Goal: Task Accomplishment & Management: Complete application form

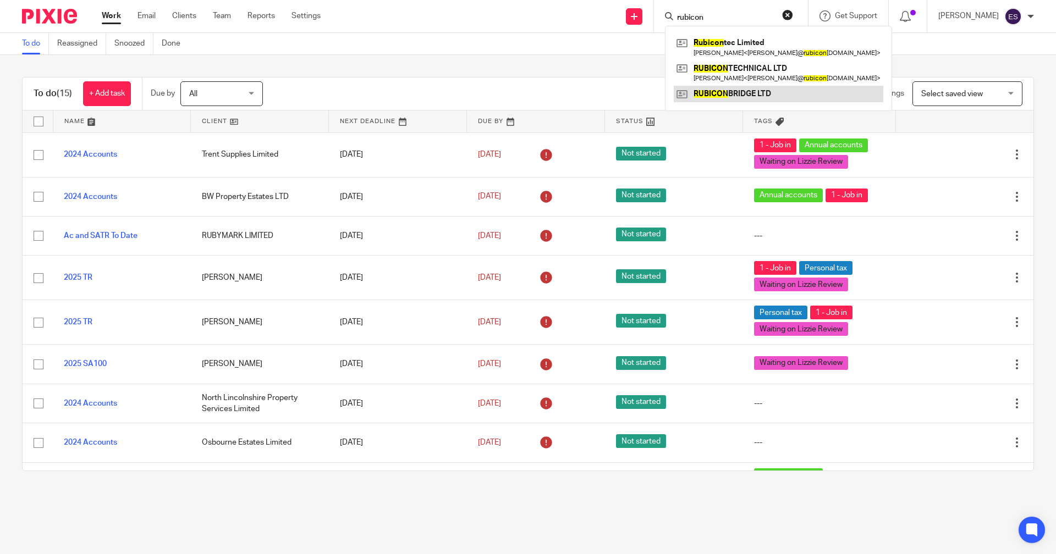
type input "rubicon"
click at [745, 95] on link at bounding box center [777, 94] width 209 height 16
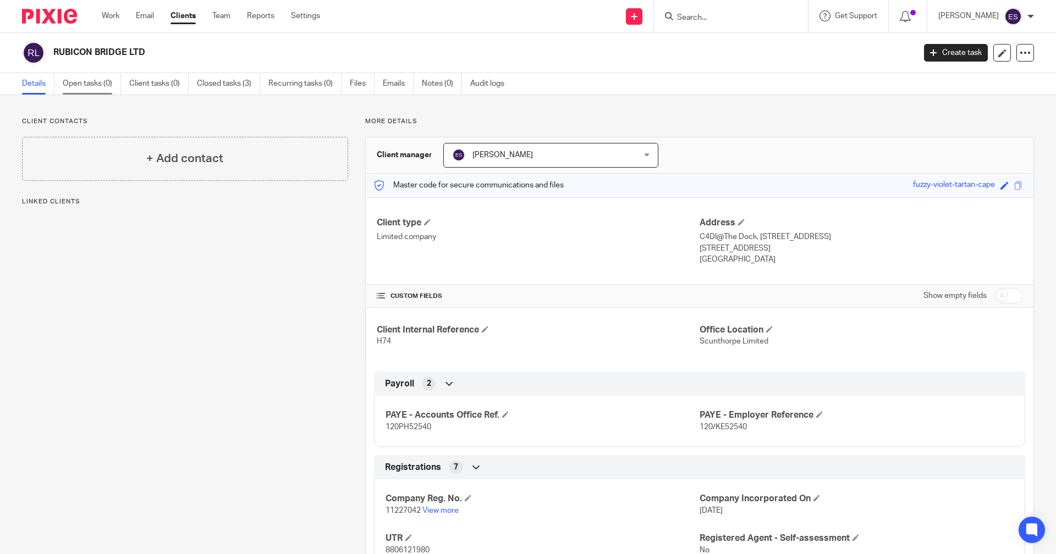
click at [104, 74] on link "Open tasks (0)" at bounding box center [92, 83] width 58 height 21
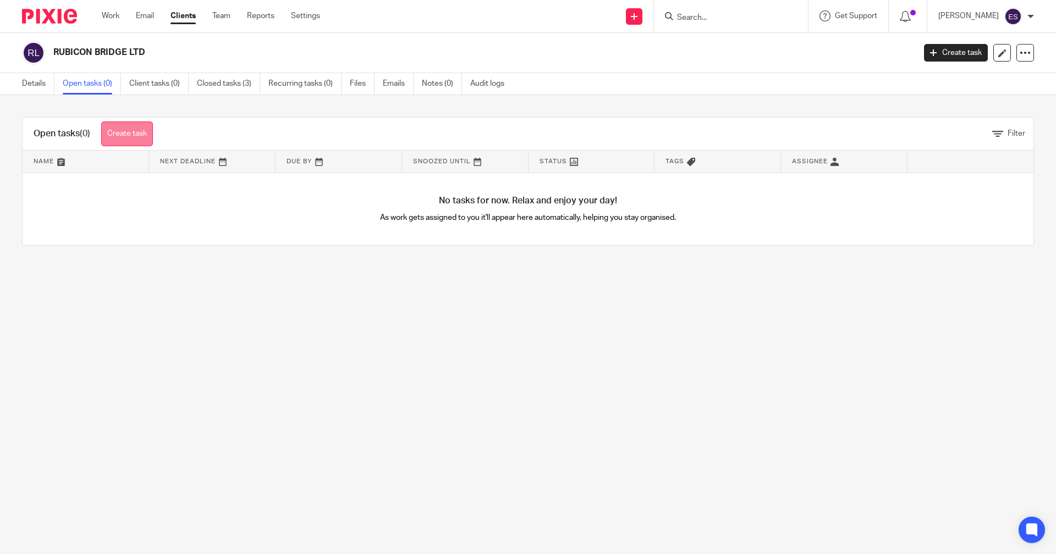
click at [131, 130] on link "Create task" at bounding box center [127, 133] width 52 height 25
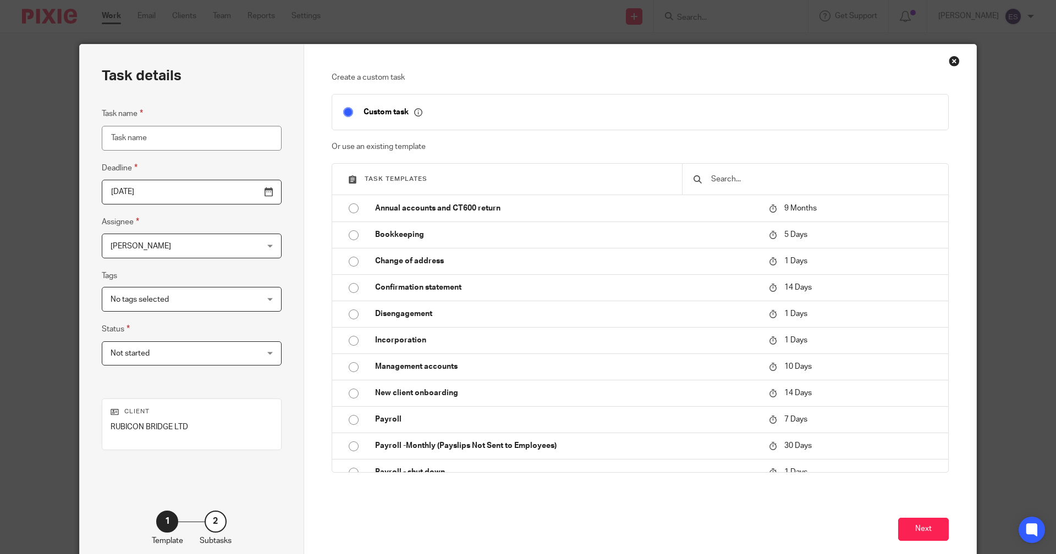
click at [161, 130] on input "Task name" at bounding box center [192, 138] width 180 height 25
click at [176, 196] on input "2025-08-19" at bounding box center [192, 192] width 180 height 25
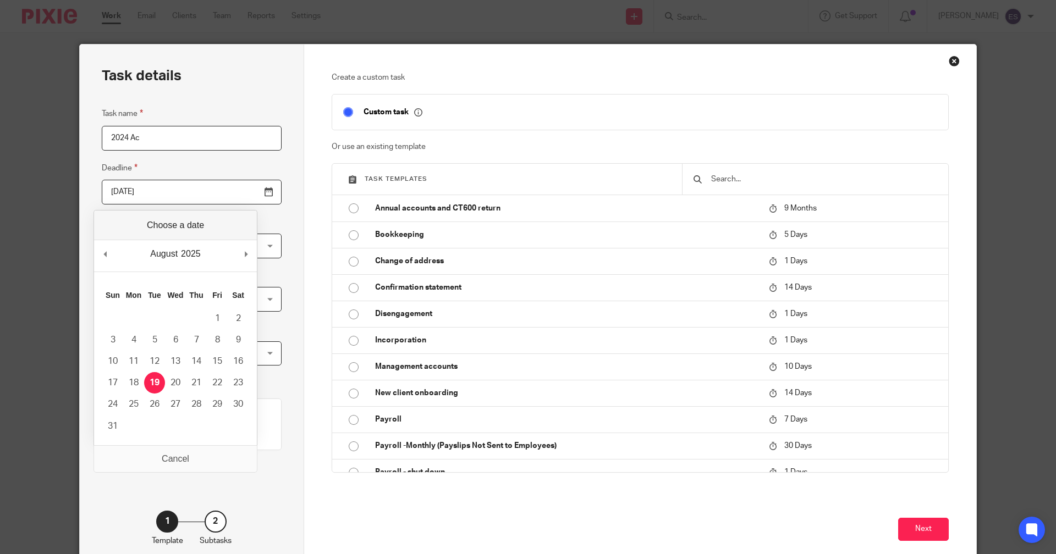
click at [193, 139] on input "2024 Ac" at bounding box center [192, 138] width 180 height 25
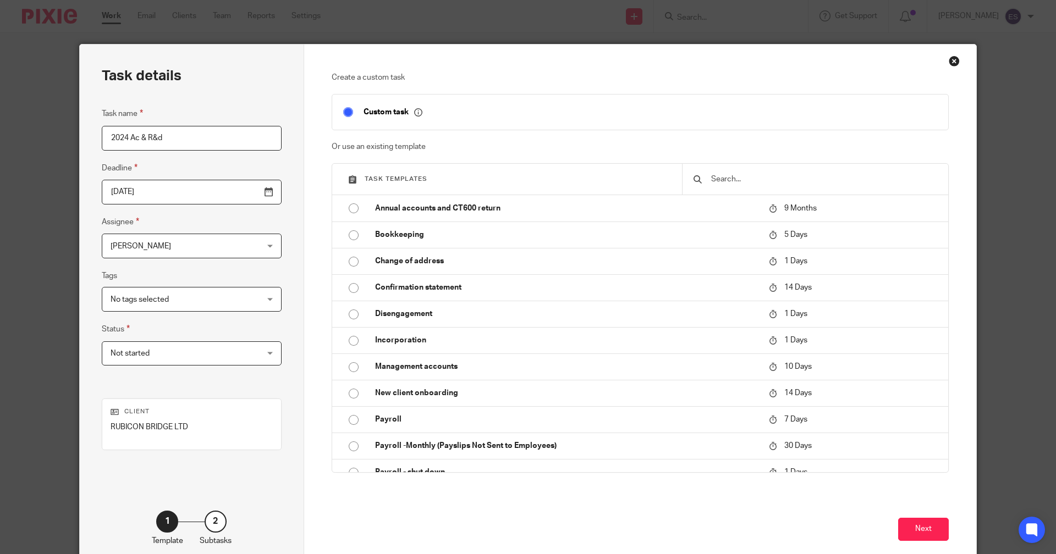
type input "2024 Ac & R&d"
click at [239, 185] on input "2025-08-19" at bounding box center [192, 192] width 180 height 25
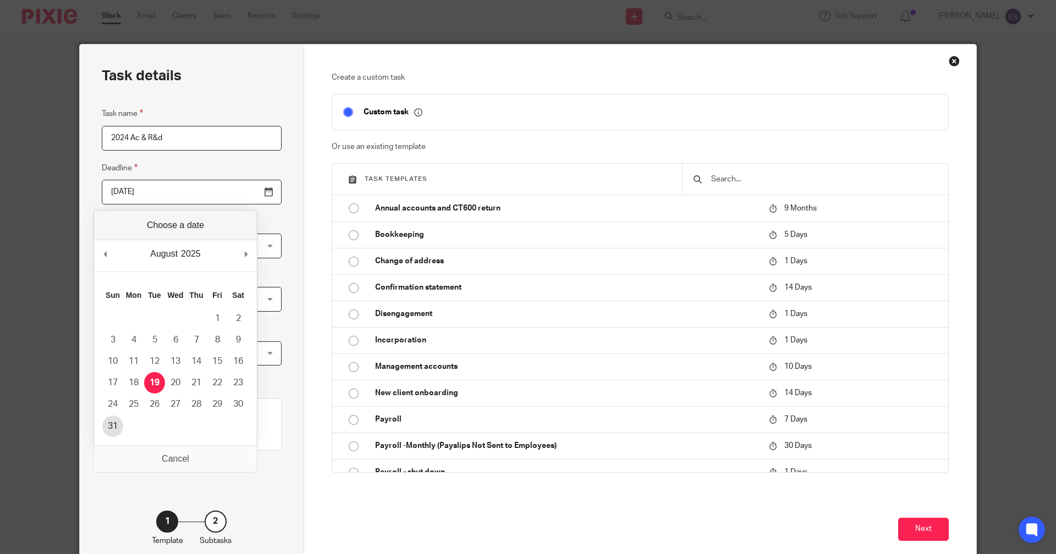
type input "2025-08-31"
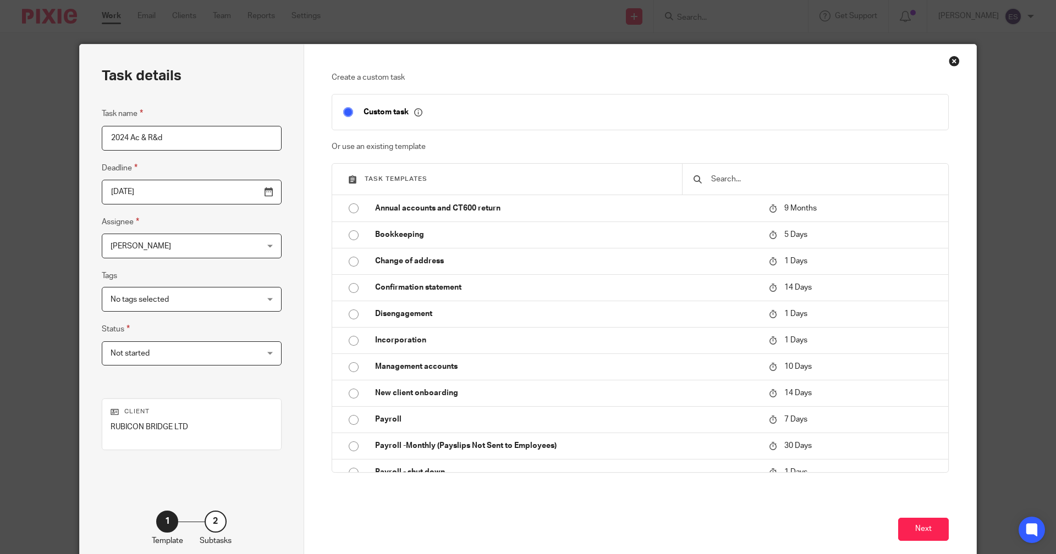
click at [186, 355] on span "Not started" at bounding box center [178, 353] width 136 height 23
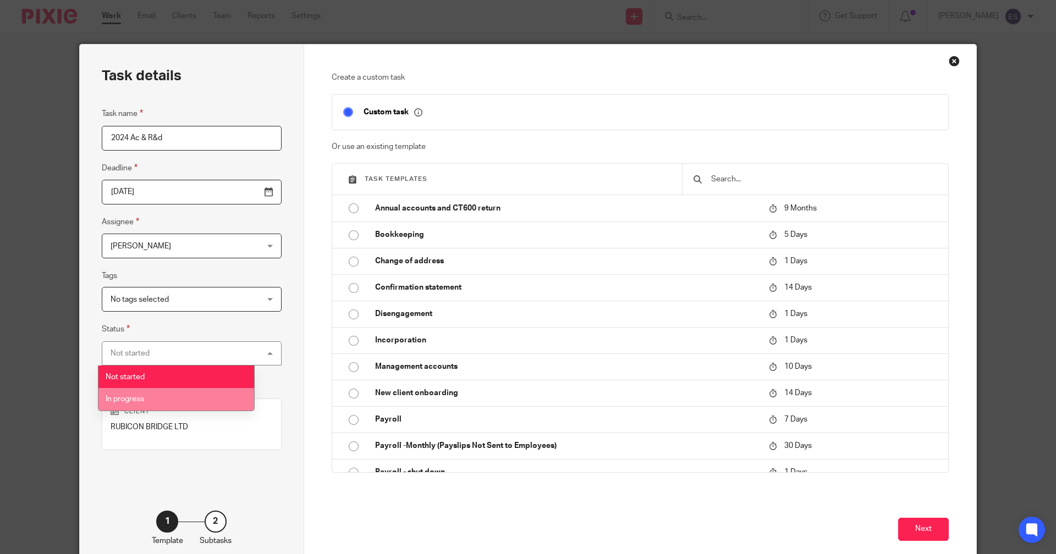
click at [179, 389] on li "In progress" at bounding box center [176, 399] width 156 height 23
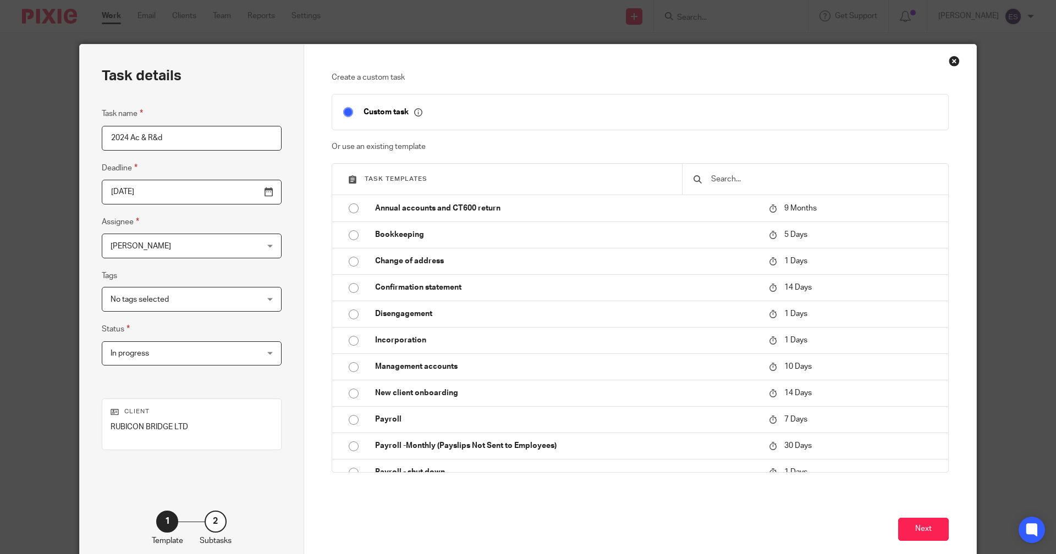
click at [171, 299] on span "No tags selected" at bounding box center [178, 299] width 136 height 23
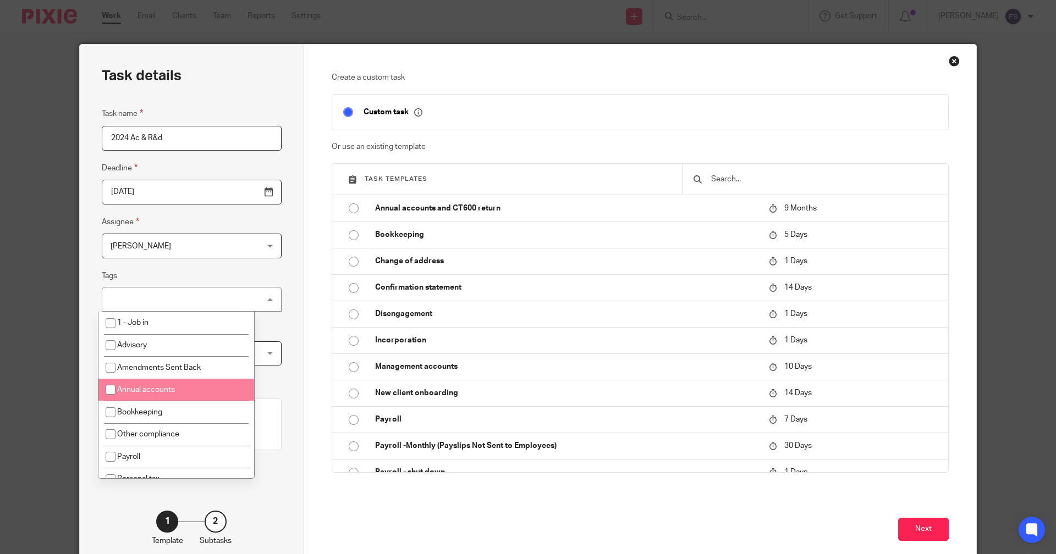
click at [162, 390] on span "Annual accounts" at bounding box center [146, 390] width 58 height 8
checkbox input "true"
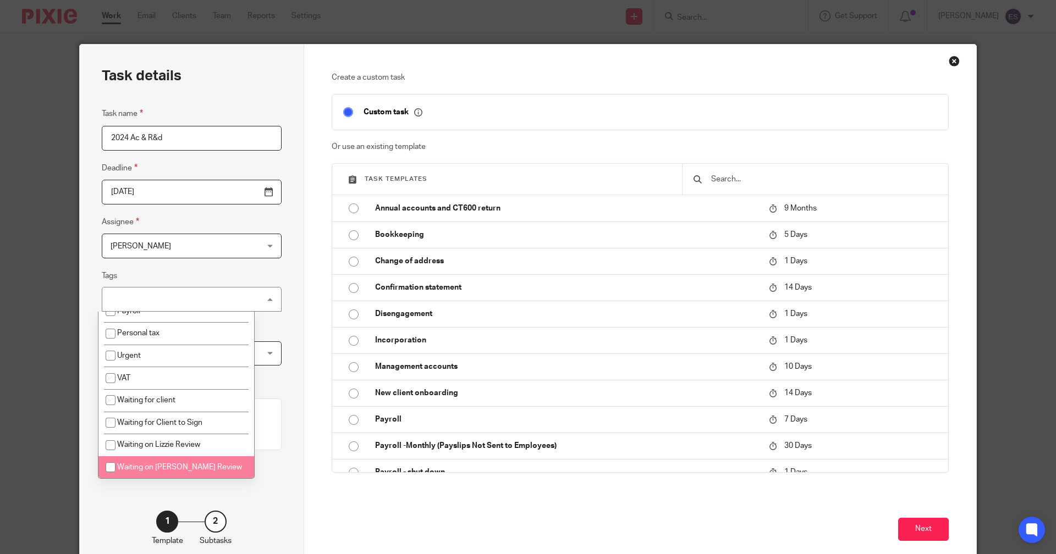
click at [192, 461] on li "Waiting on [PERSON_NAME] Review" at bounding box center [176, 467] width 156 height 23
checkbox input "true"
click at [916, 531] on button "Next" at bounding box center [923, 530] width 51 height 24
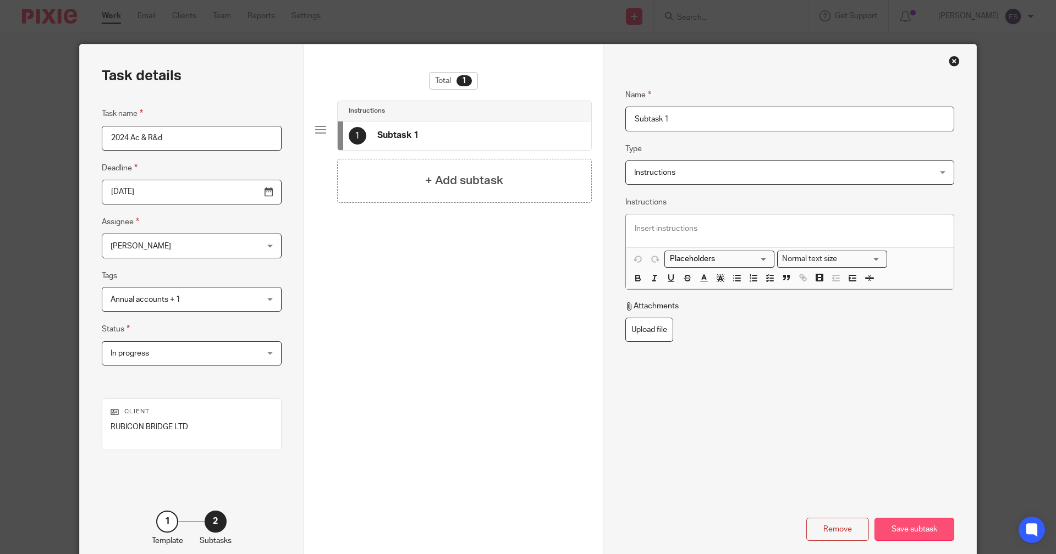
click at [918, 528] on div "Save subtask" at bounding box center [914, 530] width 80 height 24
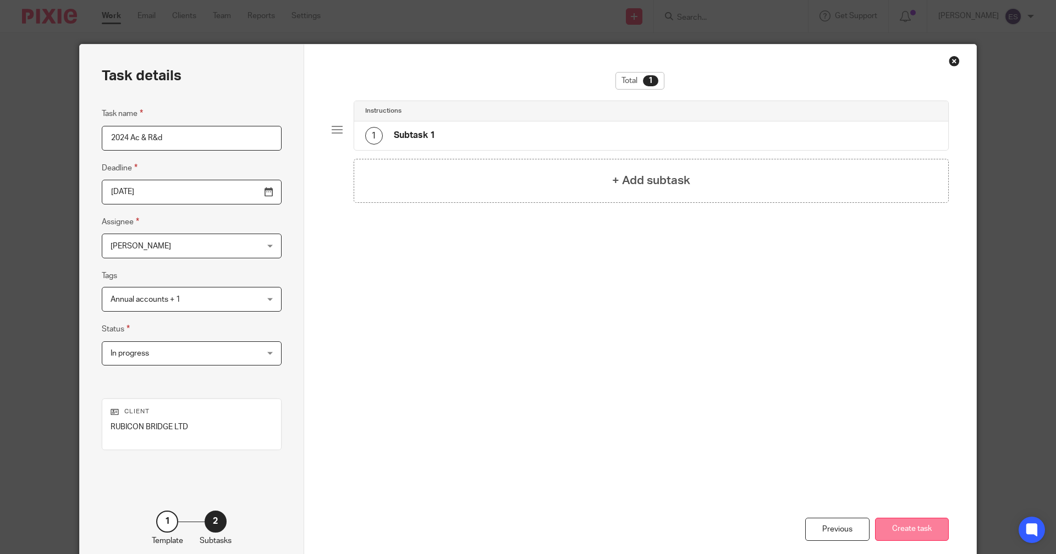
click at [911, 529] on button "Create task" at bounding box center [912, 530] width 74 height 24
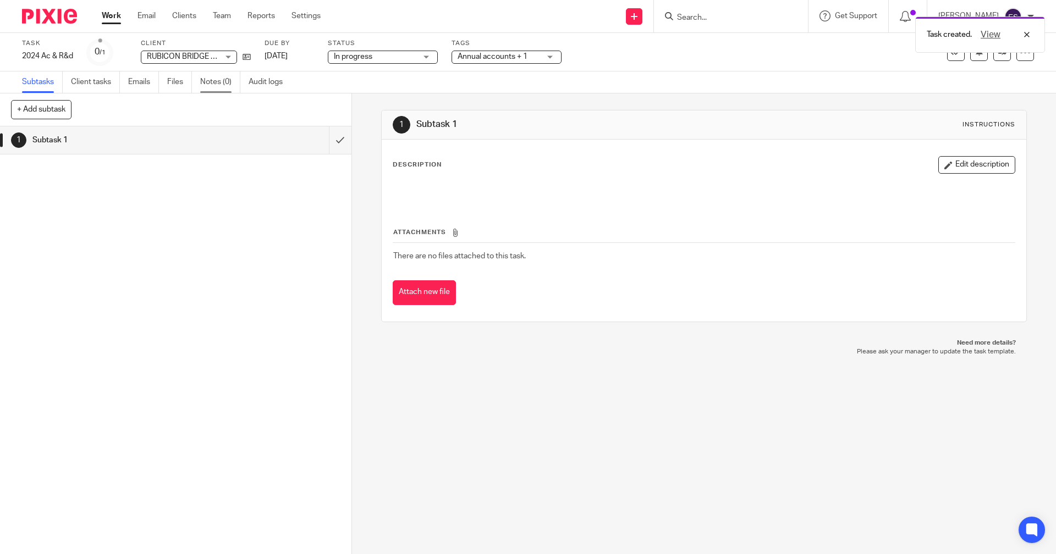
click at [228, 89] on link "Notes (0)" at bounding box center [220, 81] width 40 height 21
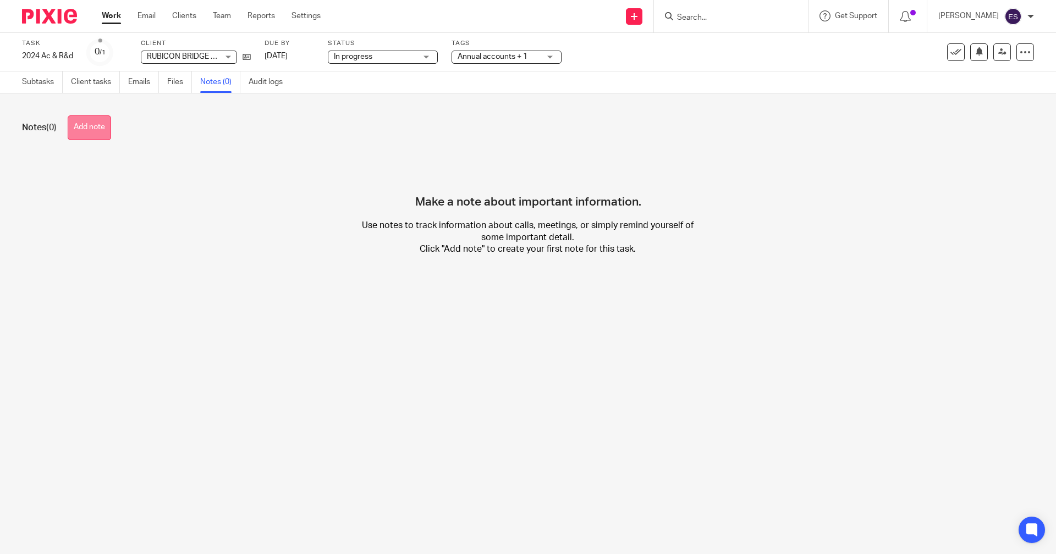
click at [101, 128] on button "Add note" at bounding box center [89, 127] width 43 height 25
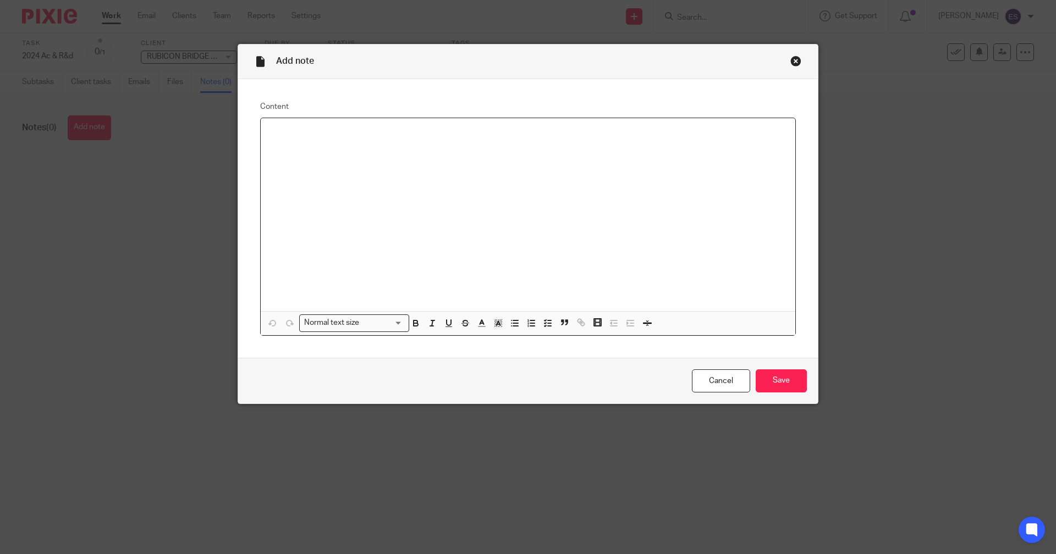
click at [319, 159] on div at bounding box center [528, 214] width 534 height 193
click at [782, 390] on input "Save" at bounding box center [780, 381] width 51 height 24
